Goal: Use online tool/utility

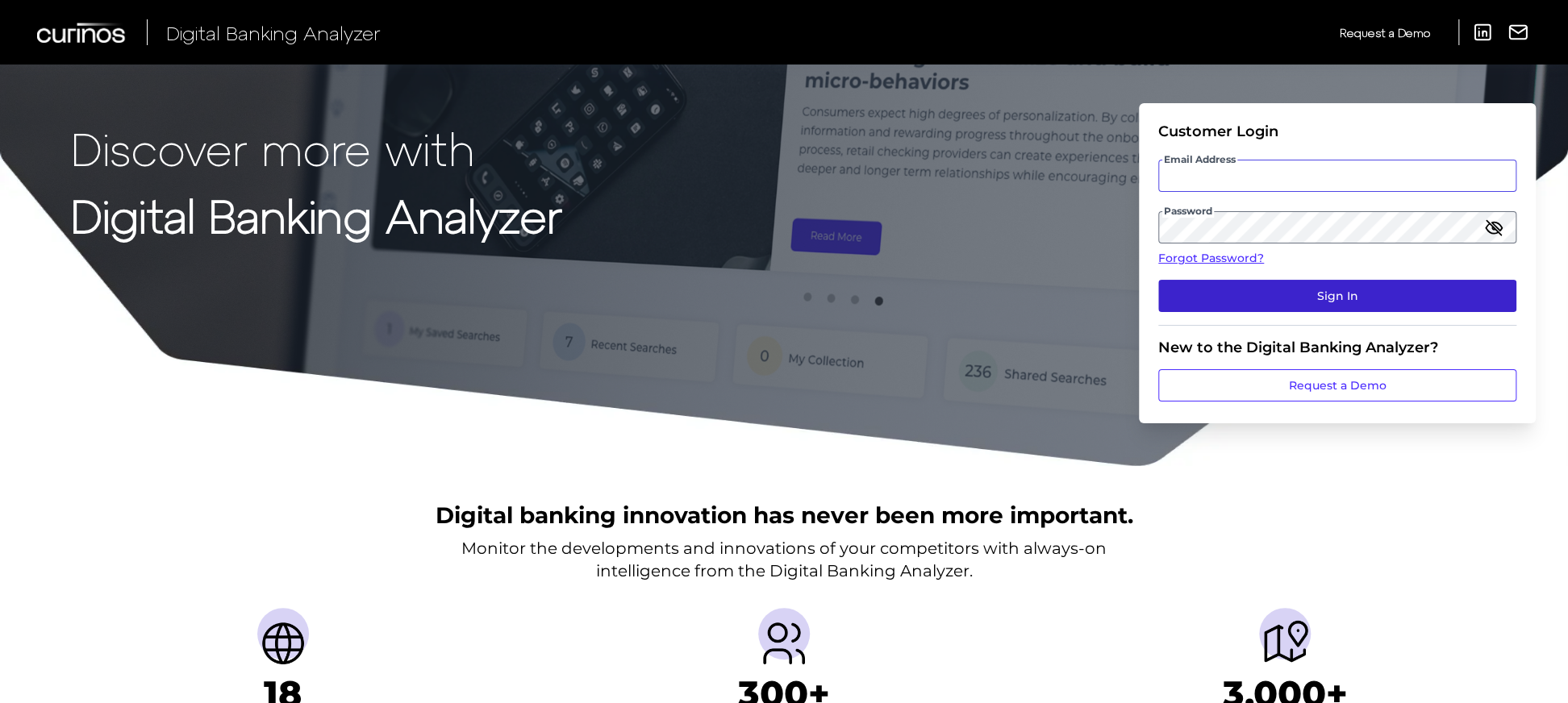
type input "[EMAIL_ADDRESS][PERSON_NAME][DOMAIN_NAME]"
click at [1333, 309] on button "Sign In" at bounding box center [1337, 296] width 358 height 32
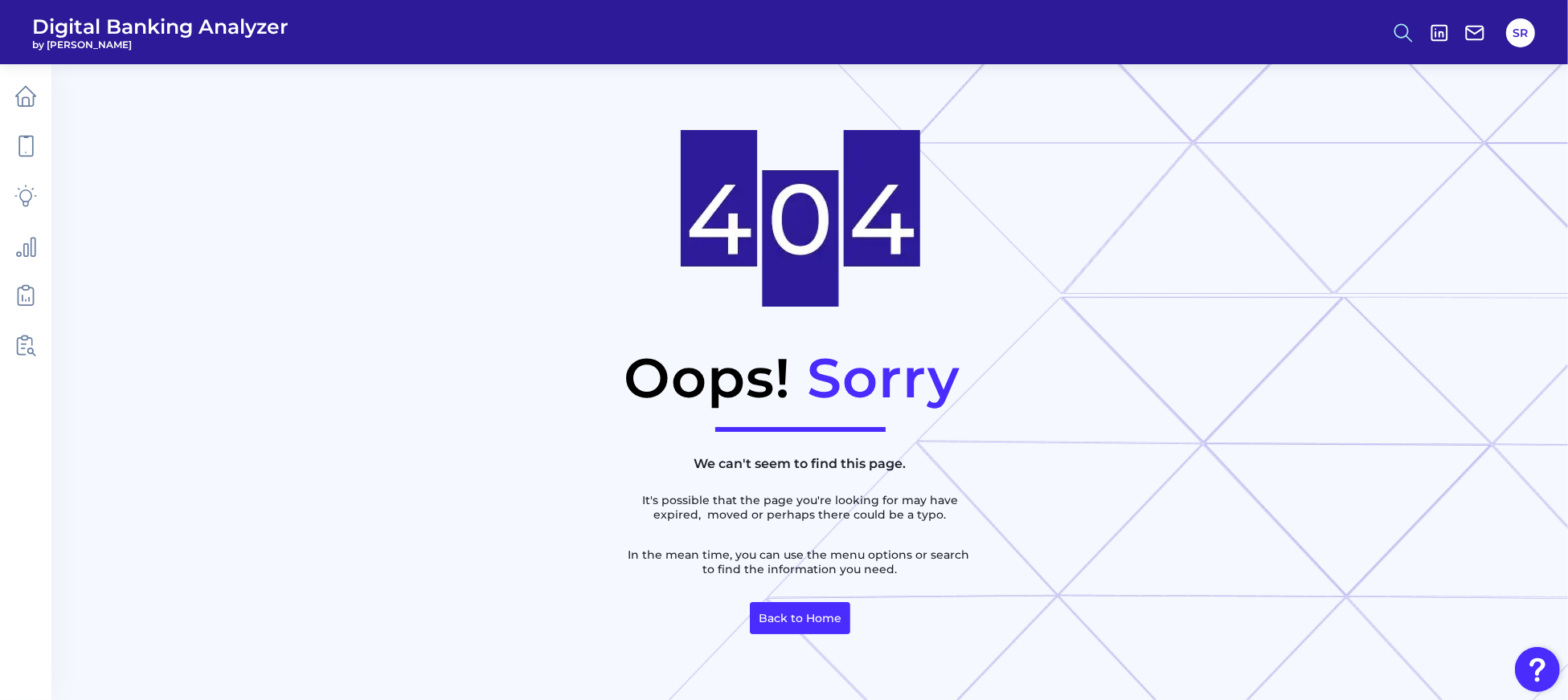
click at [1401, 30] on icon at bounding box center [1402, 33] width 22 height 22
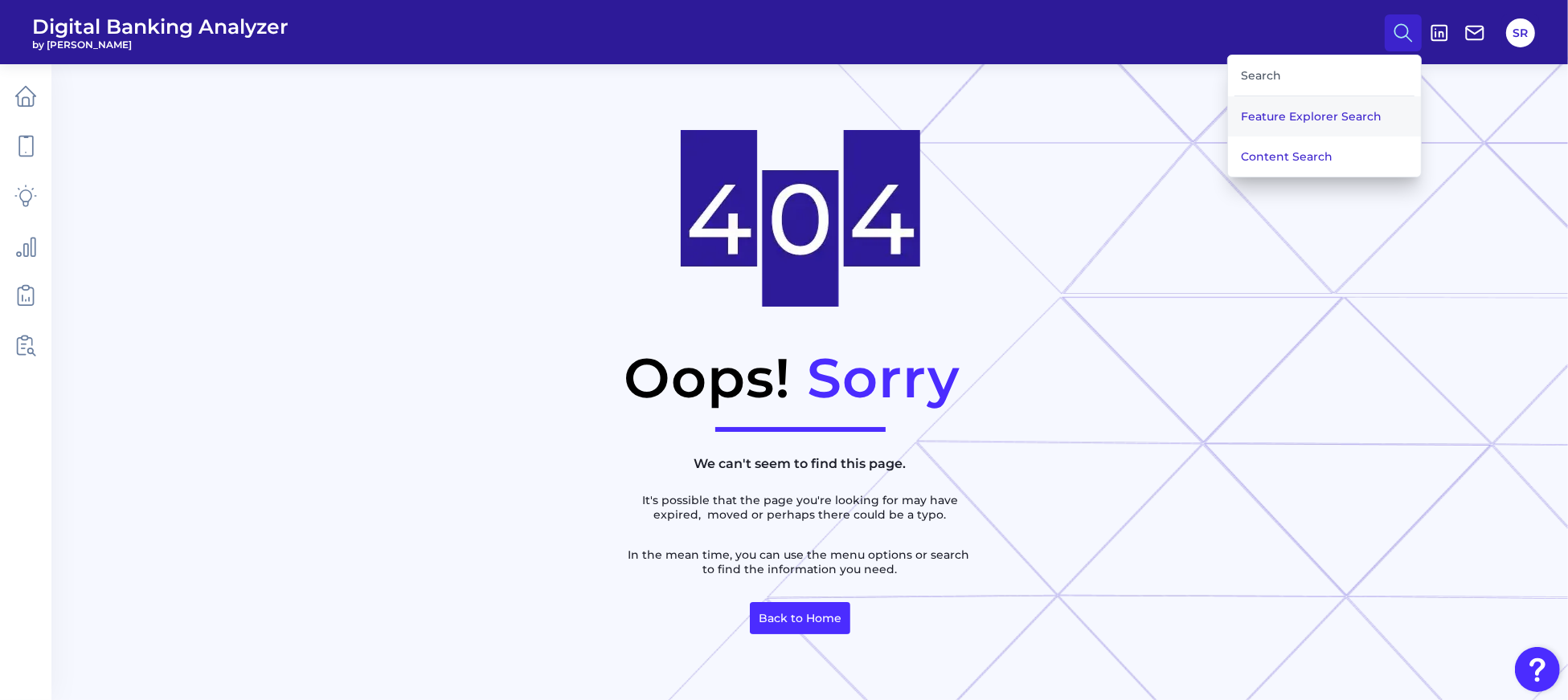
click at [1341, 115] on button "Feature Explorer Search" at bounding box center [1324, 117] width 193 height 40
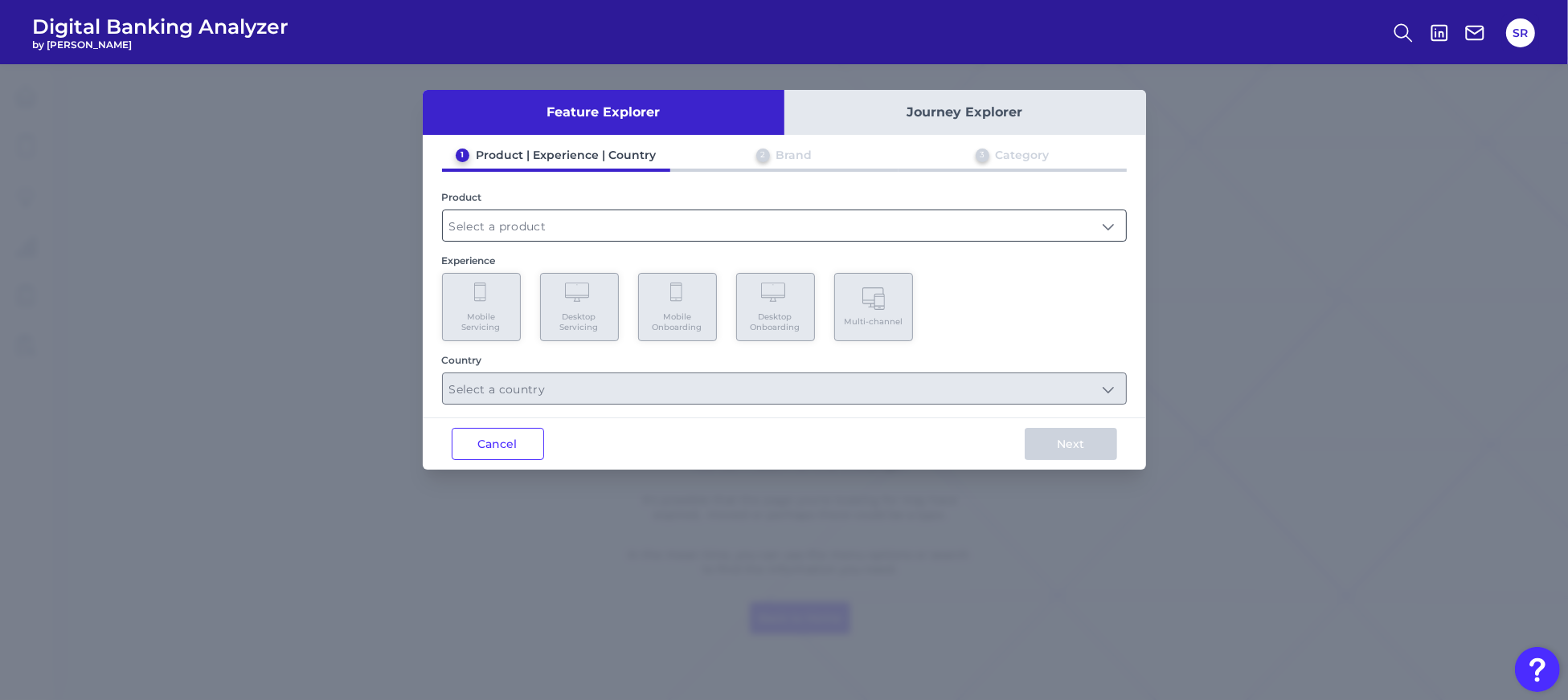
click at [643, 228] on input "text" at bounding box center [784, 225] width 683 height 30
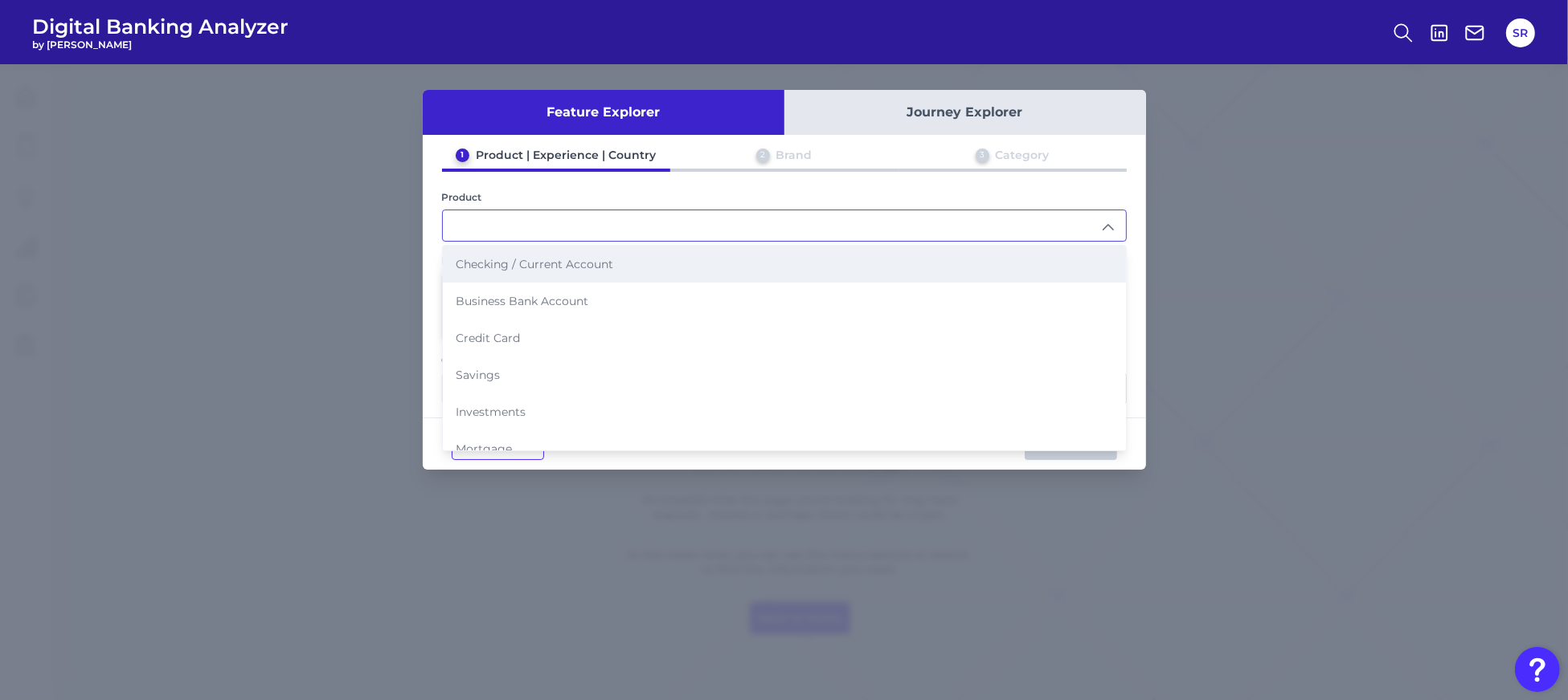
click at [614, 265] on li "Checking / Current Account" at bounding box center [784, 264] width 683 height 37
type input "Checking / Current Account"
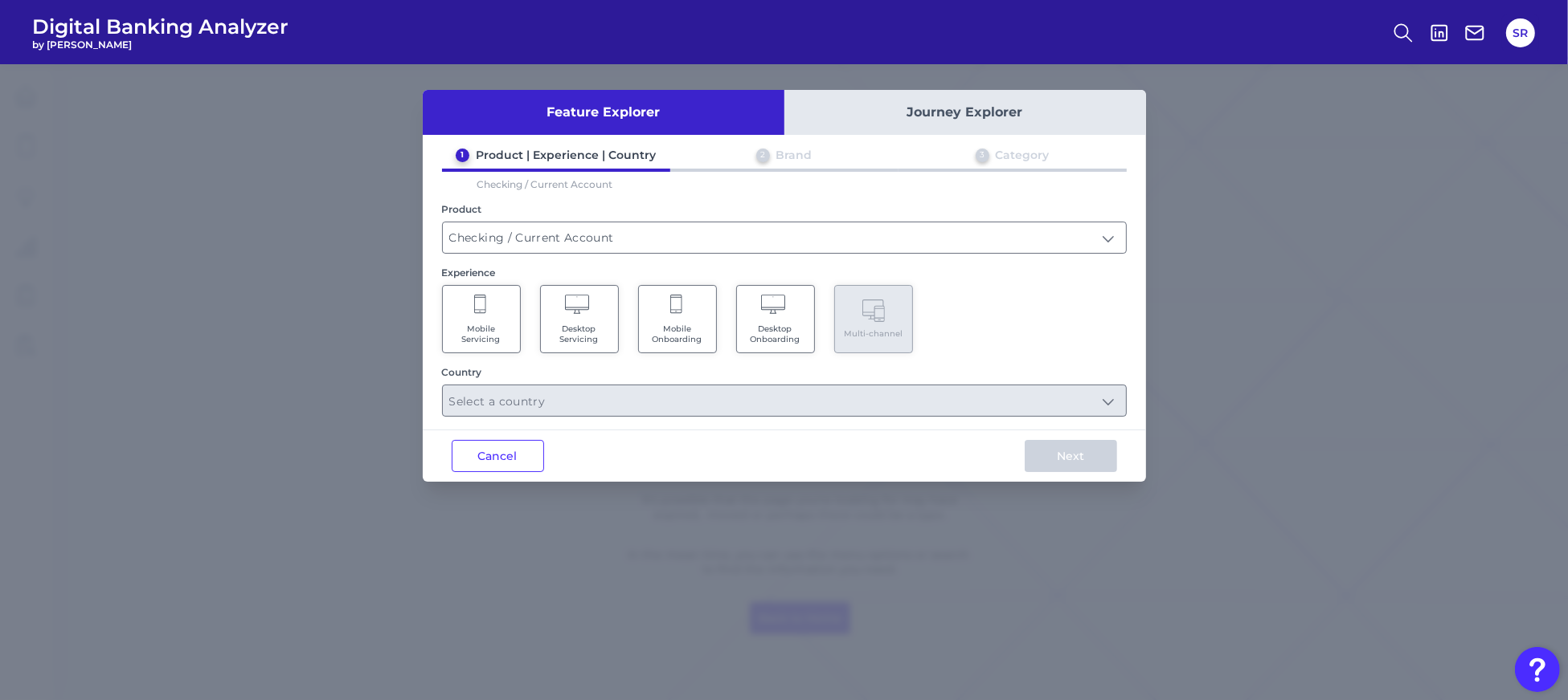
click at [688, 330] on span "Mobile Onboarding" at bounding box center [677, 334] width 61 height 21
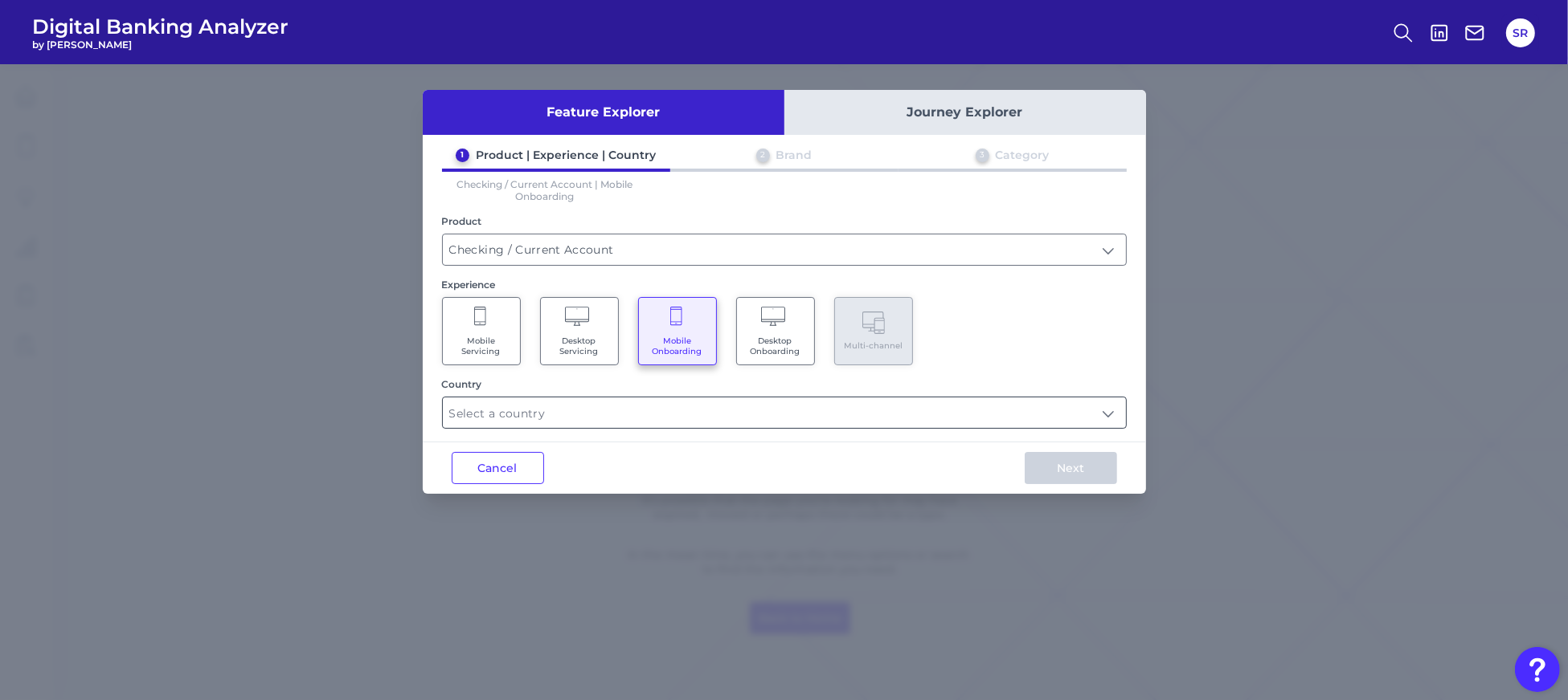
click at [892, 412] on input "text" at bounding box center [784, 412] width 683 height 30
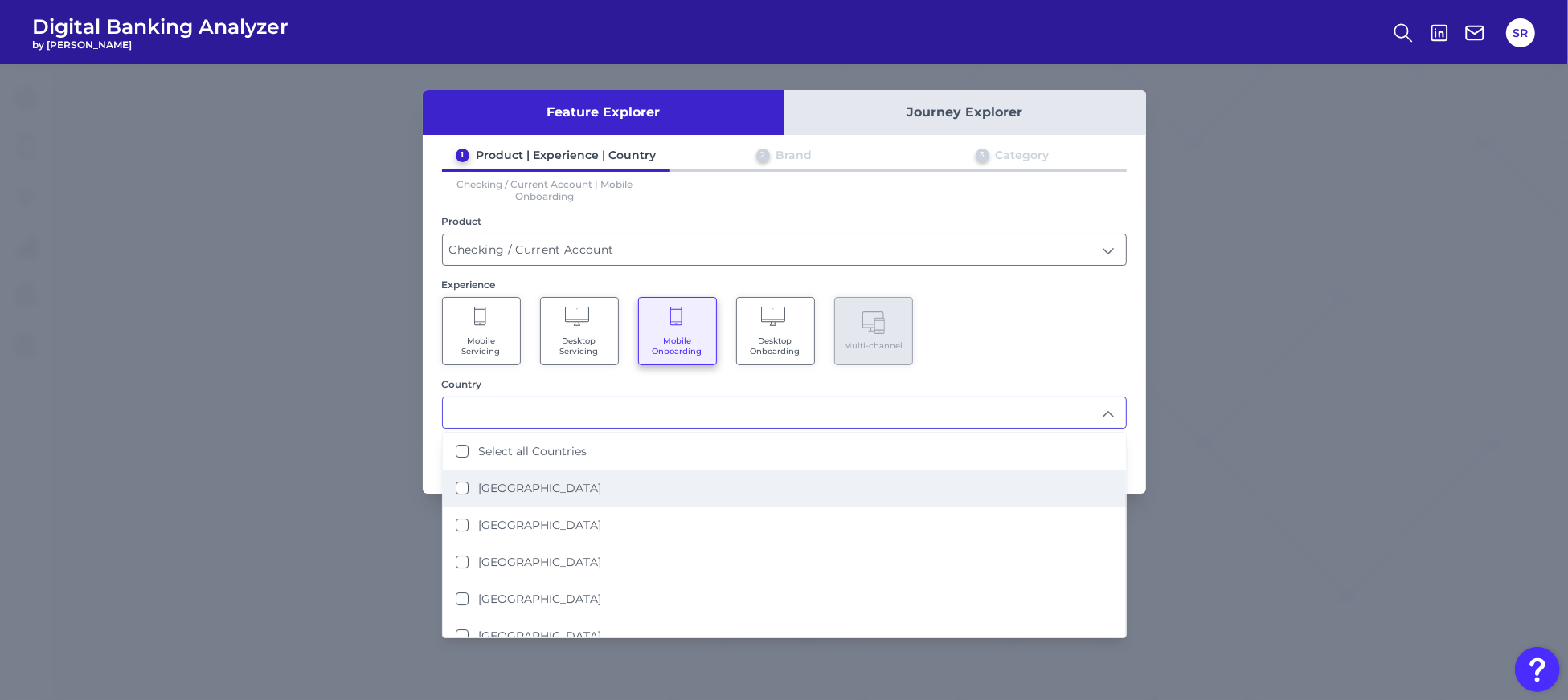
click at [555, 481] on label "[GEOGRAPHIC_DATA]" at bounding box center [540, 488] width 123 height 15
type input "[GEOGRAPHIC_DATA]"
click at [1061, 341] on div "Mobile Servicing Desktop Servicing Mobile Onboarding Desktop Onboarding Multi-c…" at bounding box center [784, 331] width 685 height 68
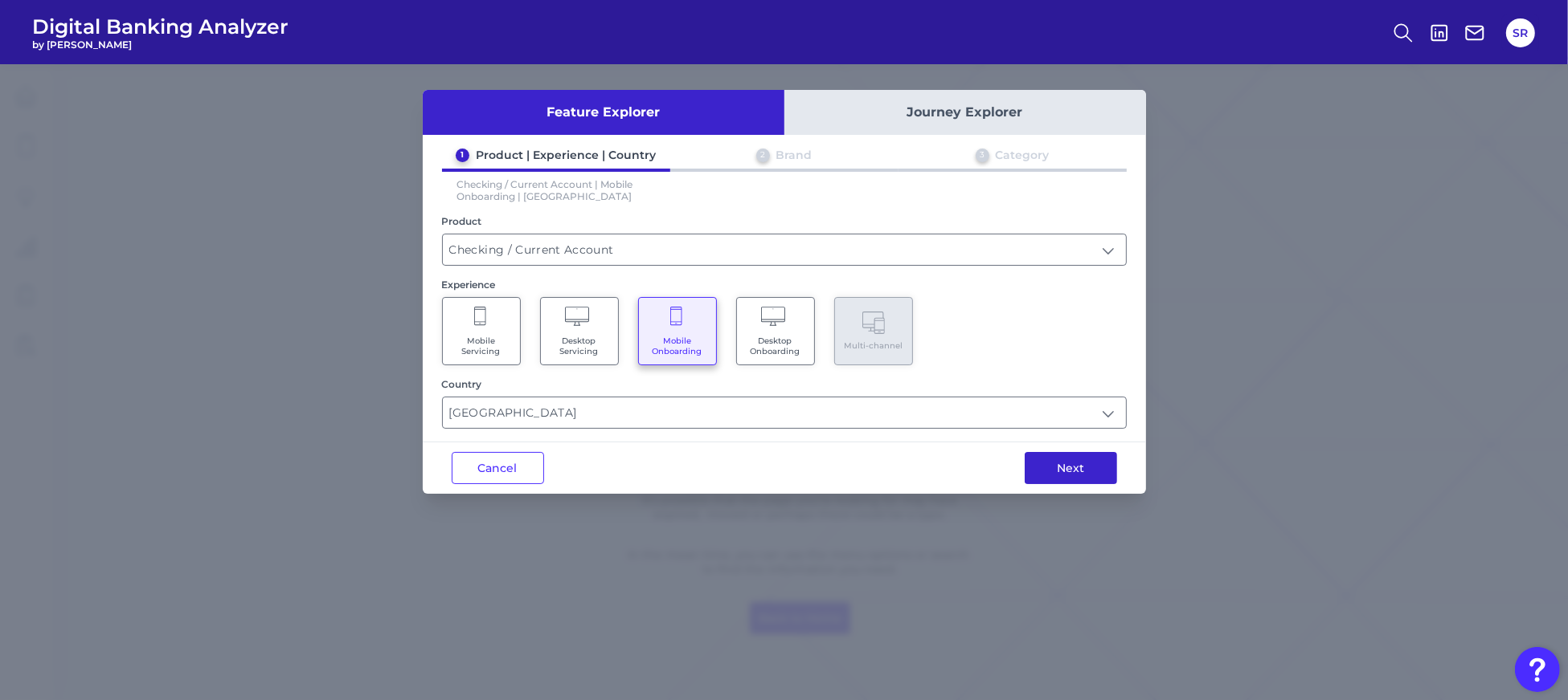
click at [1055, 463] on button "Next" at bounding box center [1070, 468] width 92 height 32
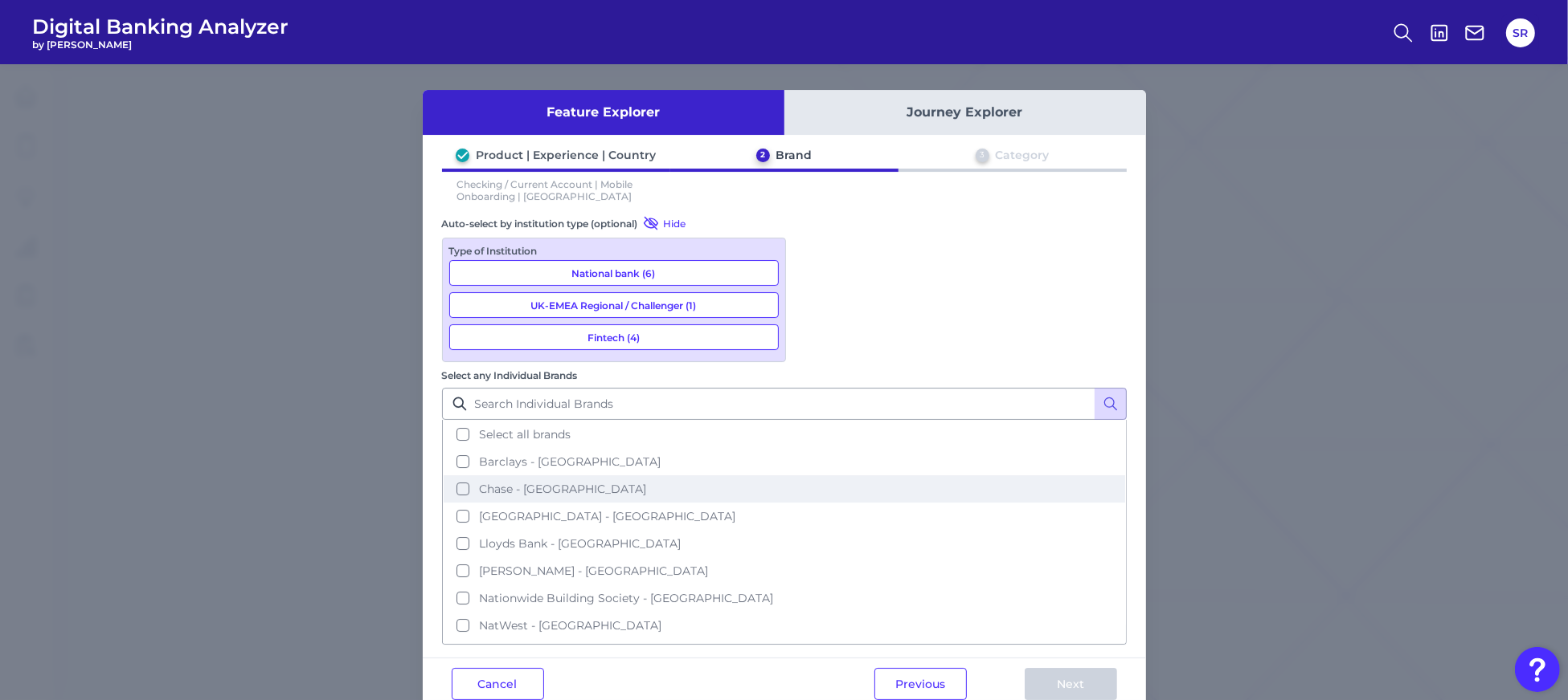
click at [818, 476] on button "Chase - [GEOGRAPHIC_DATA]" at bounding box center [784, 489] width 682 height 28
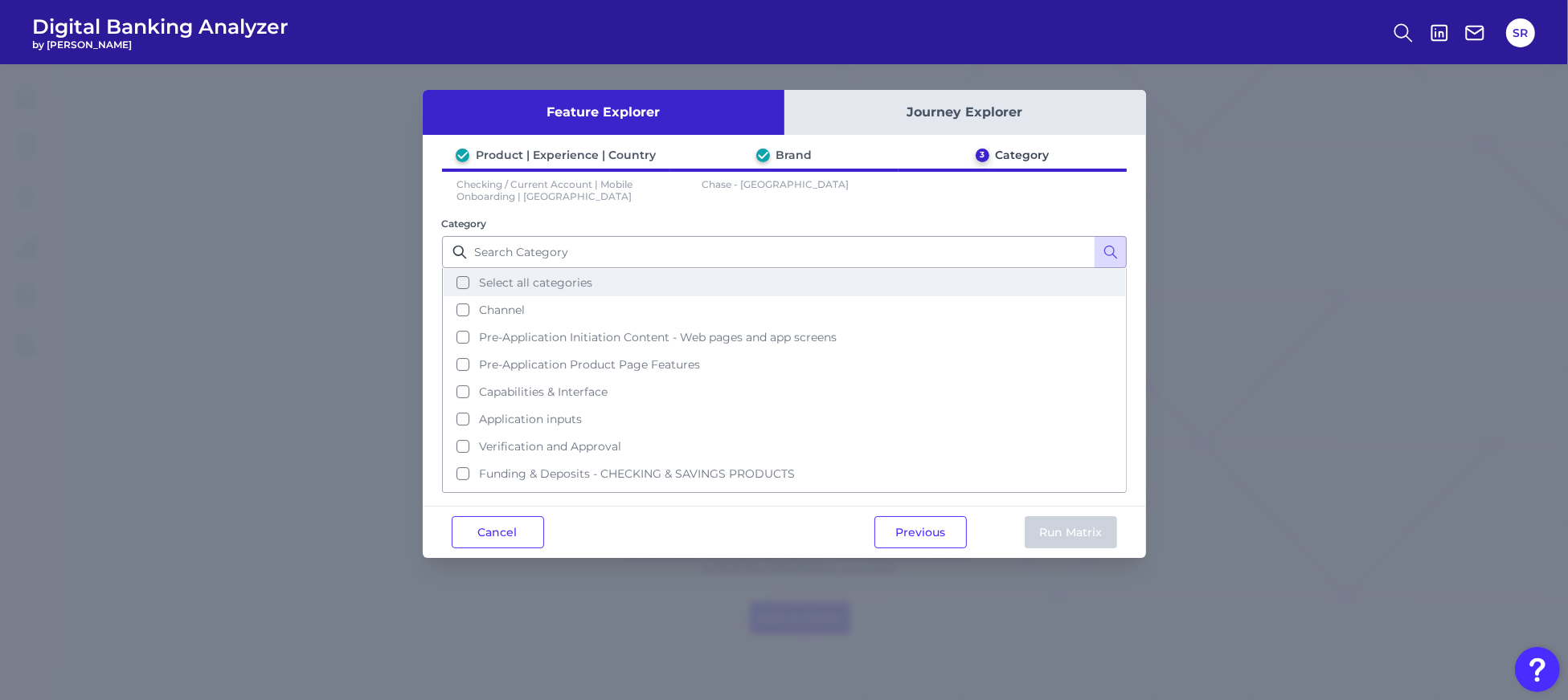
click at [455, 274] on button "Select all categories" at bounding box center [784, 283] width 682 height 28
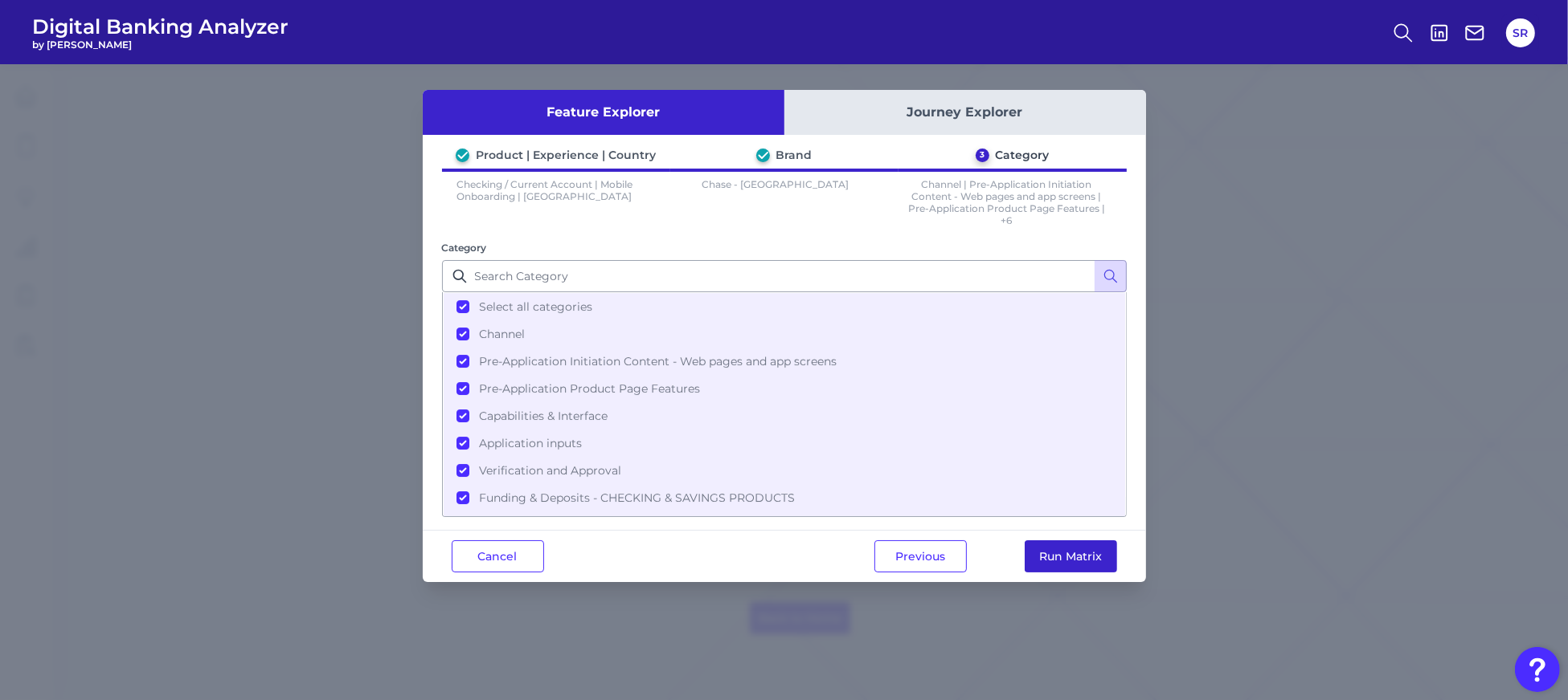
drag, startPoint x: 1063, startPoint y: 561, endPoint x: 1101, endPoint y: 553, distance: 38.8
click at [1064, 560] on button "Run Matrix" at bounding box center [1070, 557] width 92 height 32
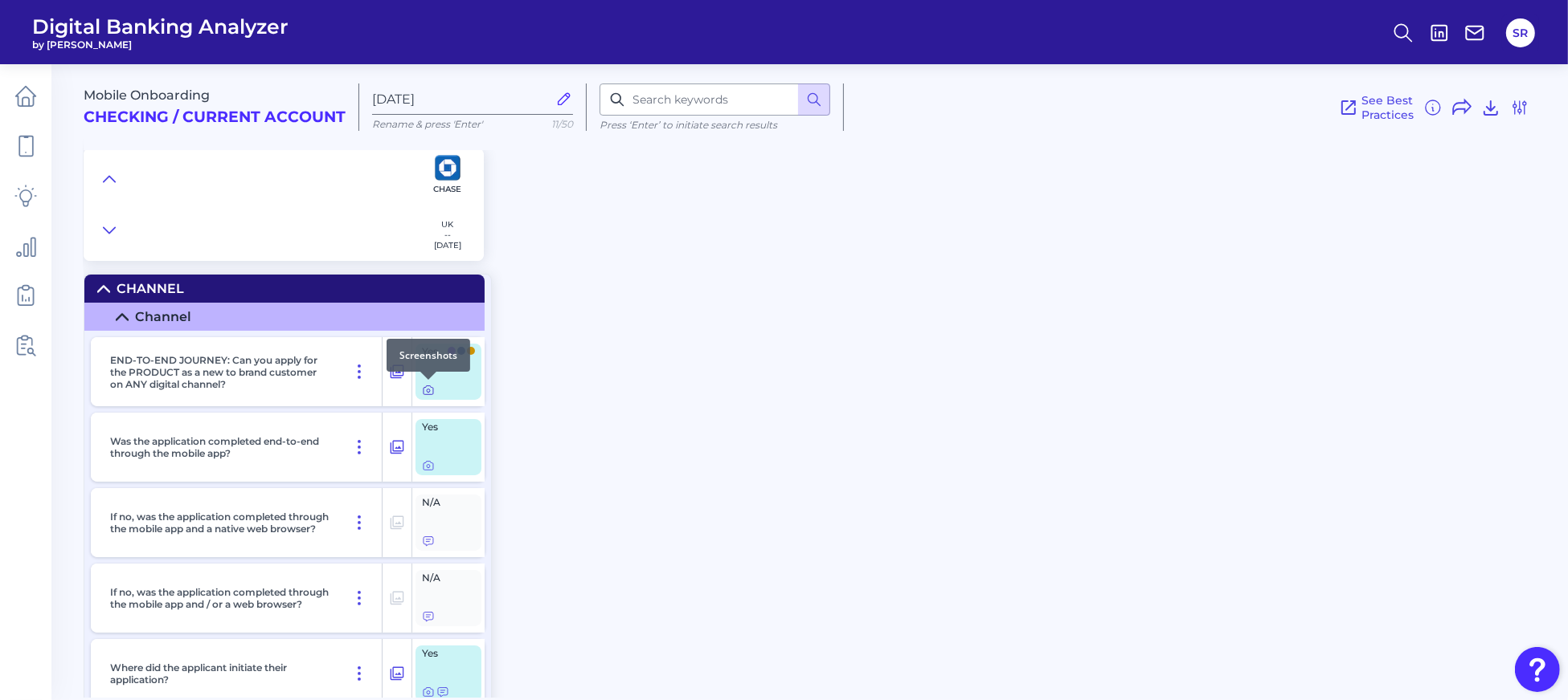
click at [428, 390] on icon at bounding box center [428, 390] width 13 height 13
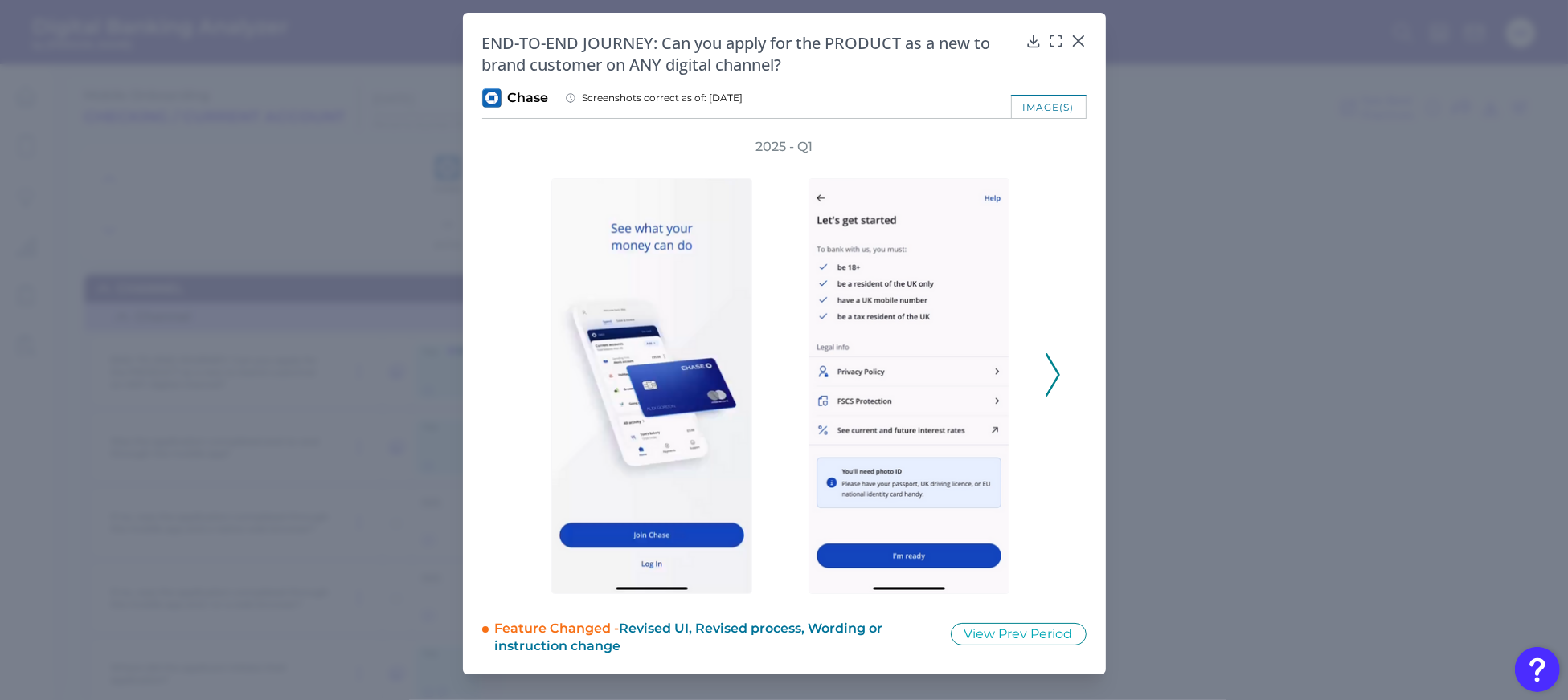
click at [1053, 381] on icon at bounding box center [1053, 374] width 15 height 43
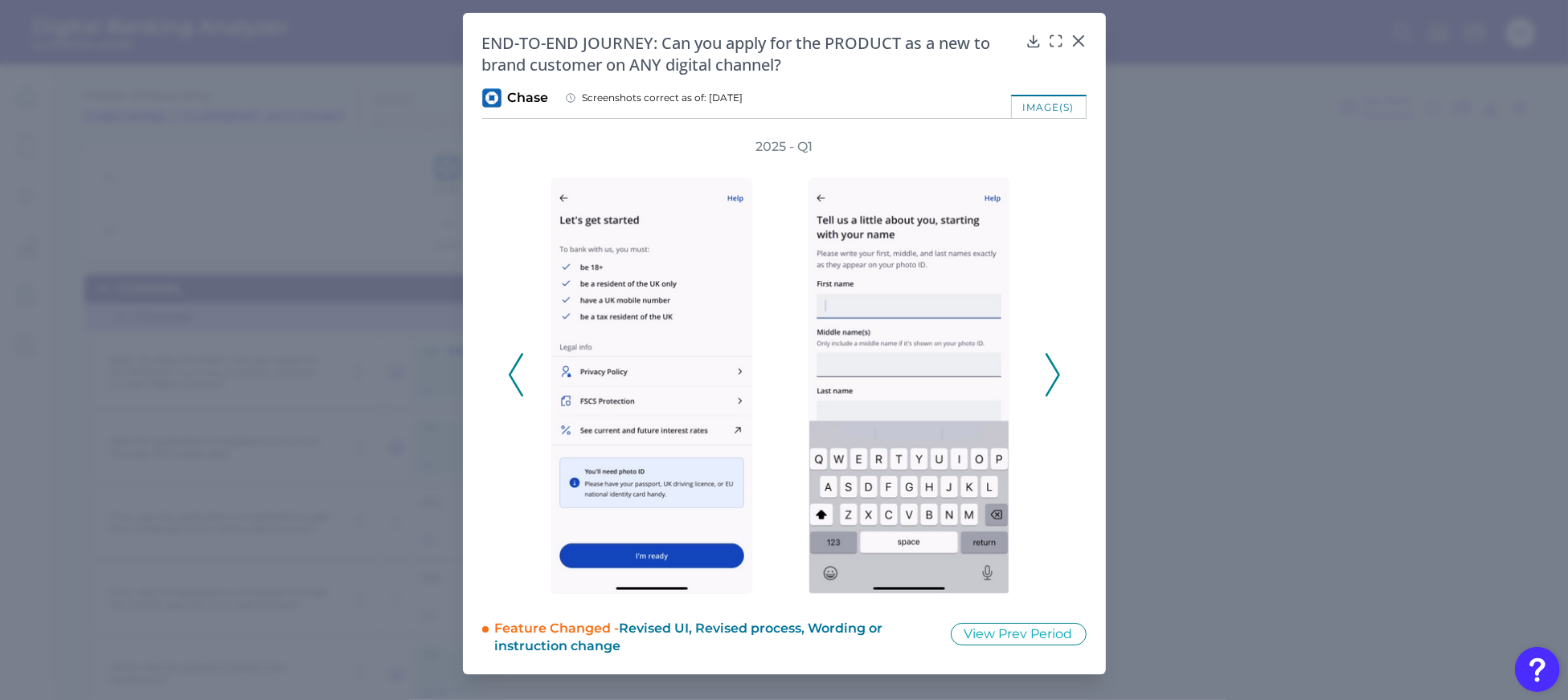
click at [1053, 381] on icon at bounding box center [1053, 374] width 15 height 43
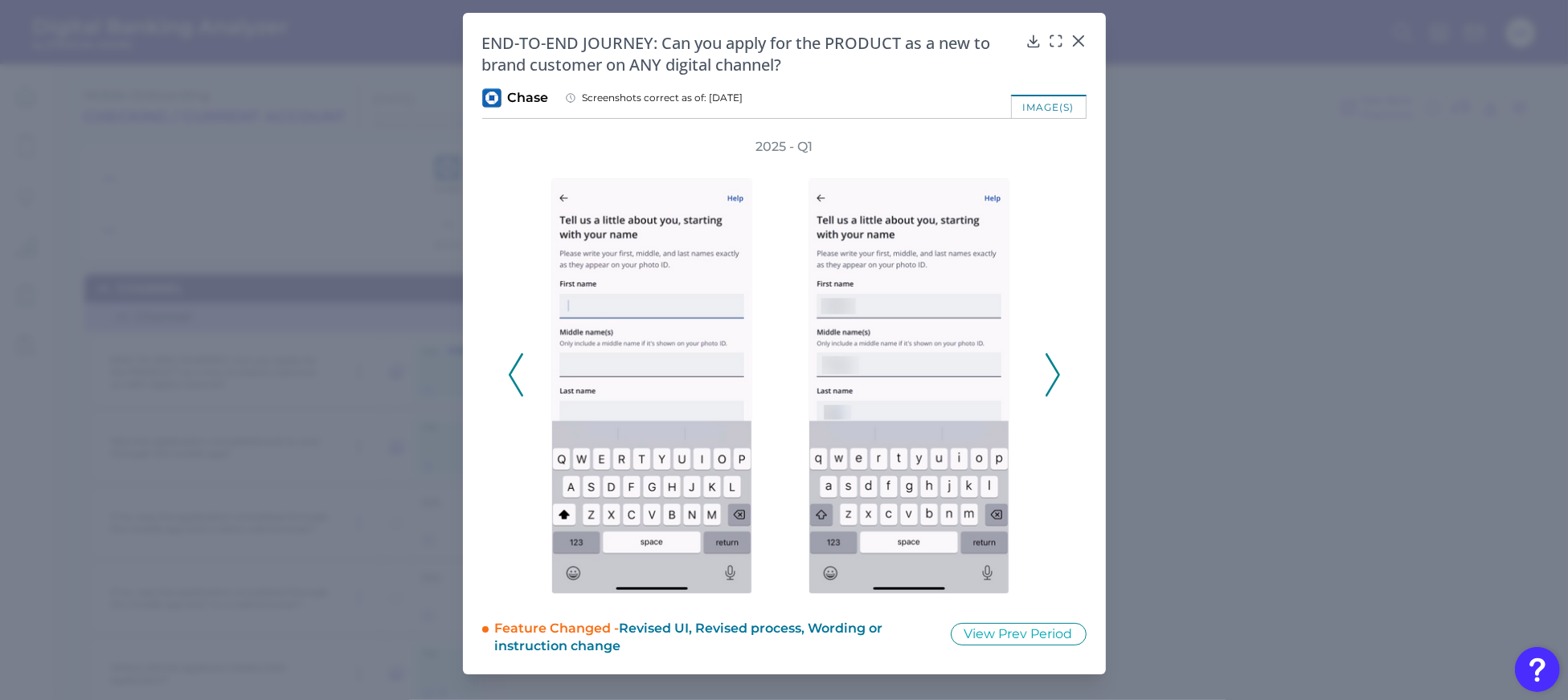
click at [1053, 381] on icon at bounding box center [1053, 374] width 15 height 43
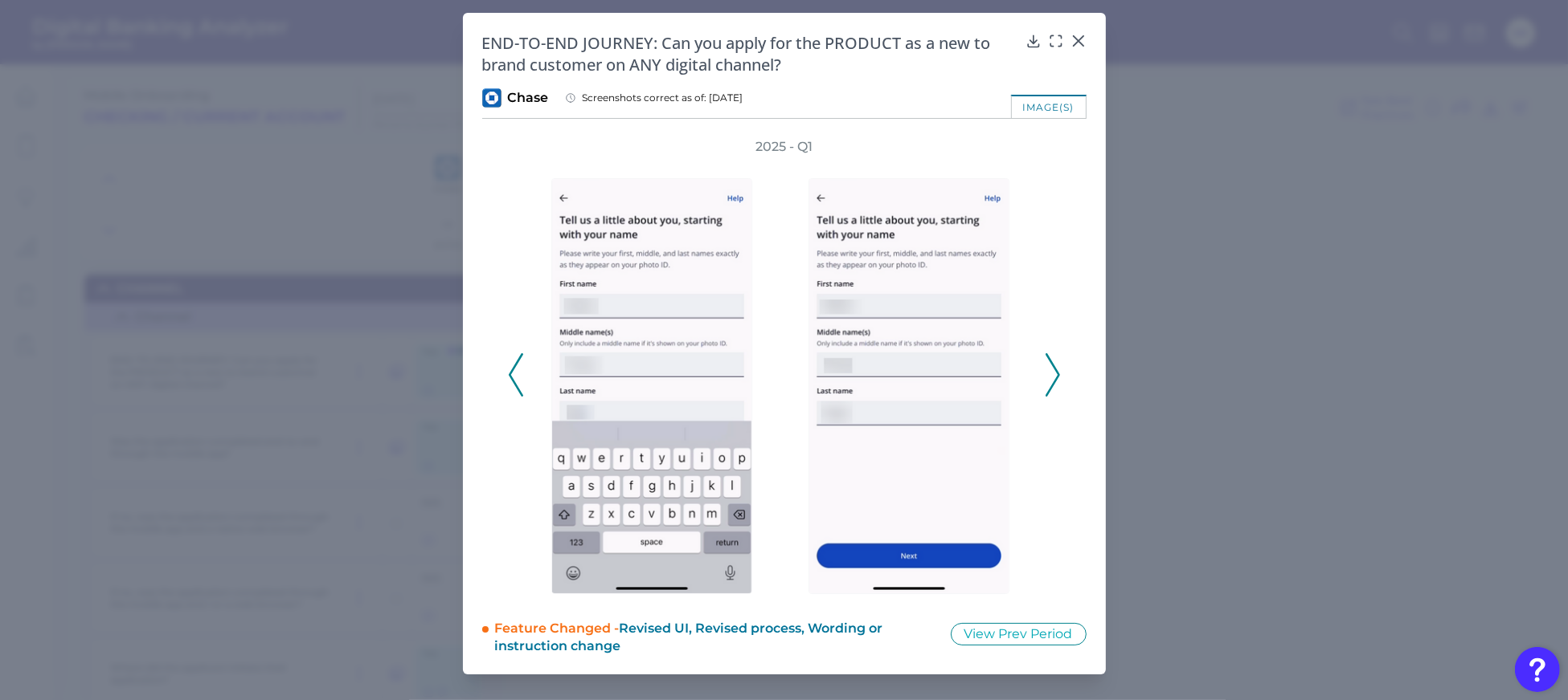
click at [1053, 381] on icon at bounding box center [1053, 374] width 15 height 43
click at [1075, 39] on icon at bounding box center [1078, 40] width 9 height 9
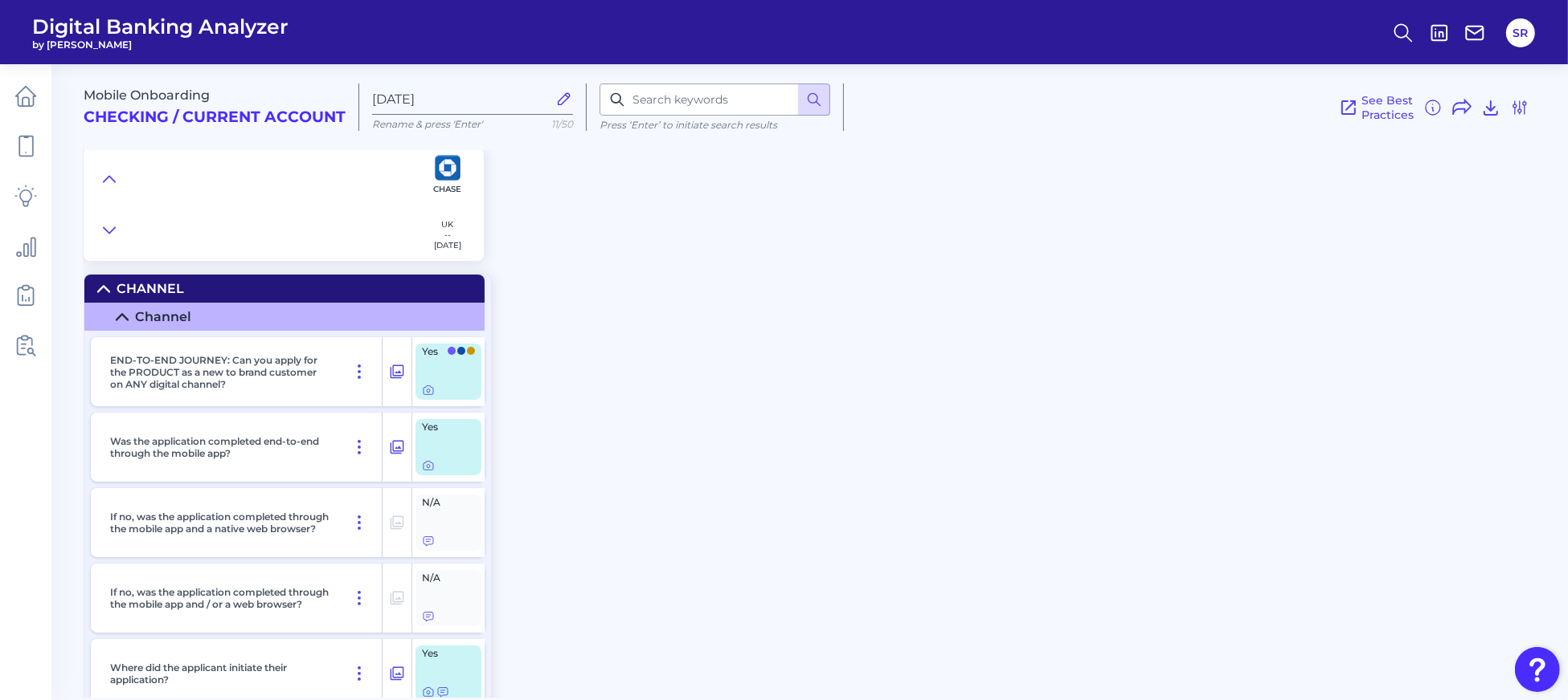
click at [731, 368] on div "Mobile Onboarding Checking / Current Account [DATE] Rename & press 'Enter' 11/5…" at bounding box center [825, 375] width 1484 height 646
click at [761, 346] on div "Mobile Onboarding Checking / Current Account [DATE] Rename & press 'Enter' 11/5…" at bounding box center [825, 375] width 1484 height 646
click at [974, 378] on div "Mobile Onboarding Checking / Current Account [DATE] Rename & press 'Enter' 11/5…" at bounding box center [825, 375] width 1484 height 646
click at [20, 101] on icon at bounding box center [26, 97] width 22 height 22
click at [431, 389] on icon at bounding box center [428, 390] width 13 height 13
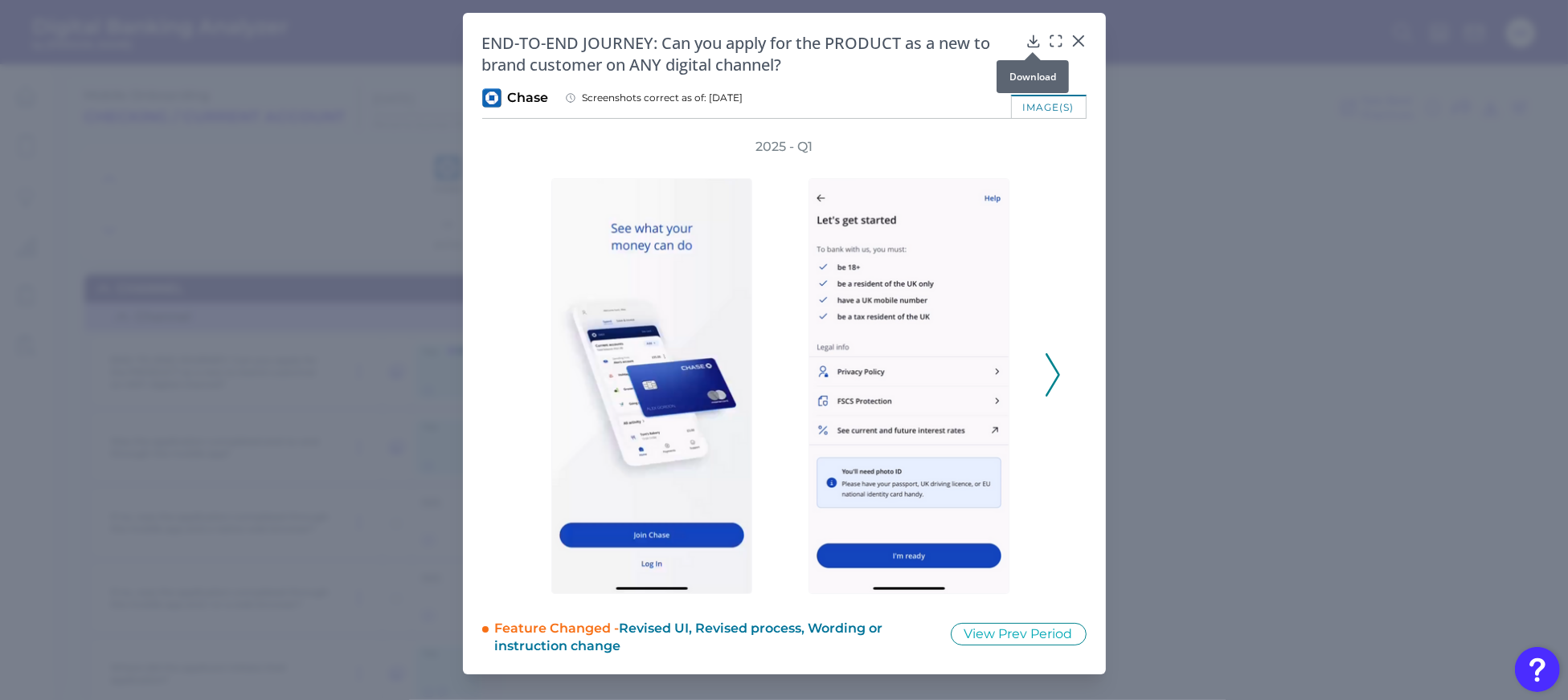
click at [1037, 34] on icon at bounding box center [1032, 40] width 16 height 16
click at [1075, 44] on div at bounding box center [1078, 52] width 16 height 16
click at [1078, 39] on icon at bounding box center [1078, 40] width 16 height 16
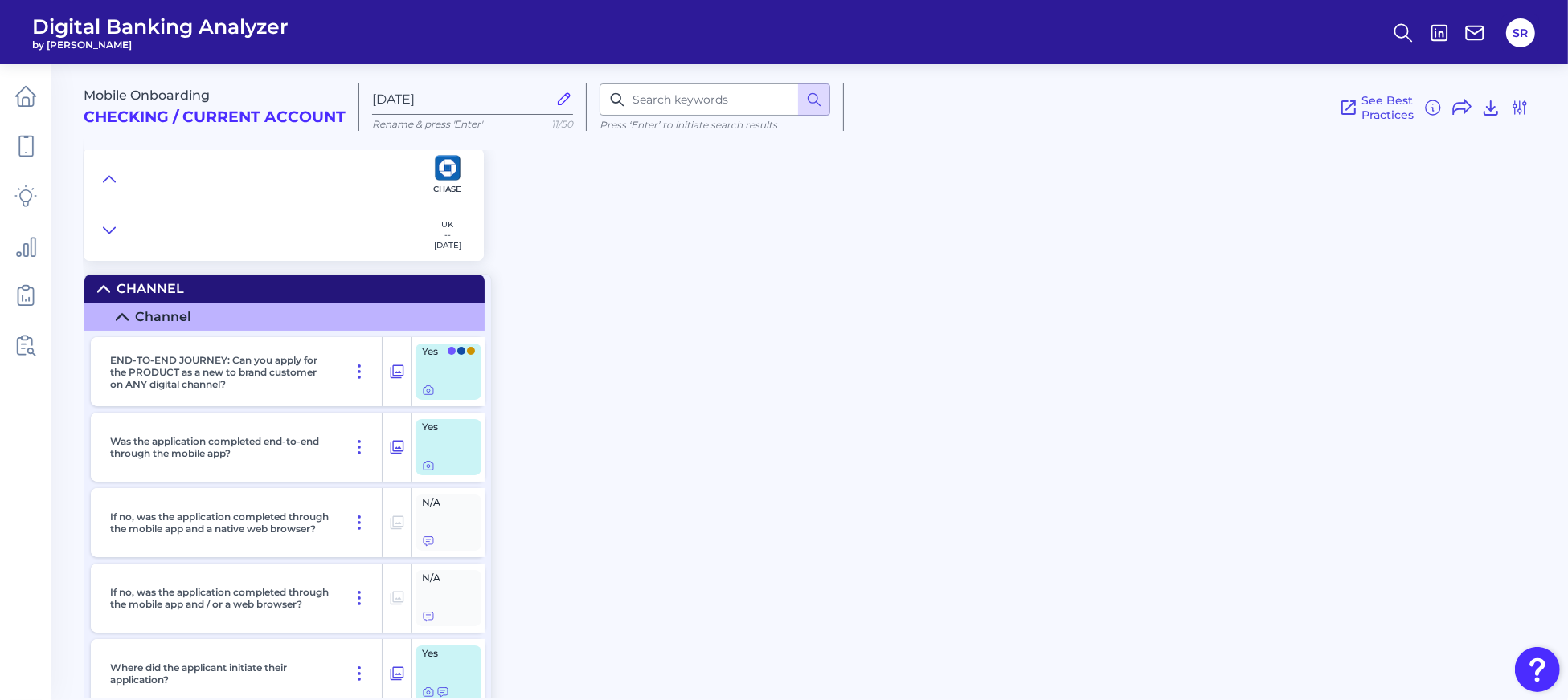
click at [1125, 234] on div "Mobile Onboarding Checking / Current Account [DATE] Rename & press 'Enter' 11/5…" at bounding box center [825, 156] width 1484 height 209
